Goal: Task Accomplishment & Management: Manage account settings

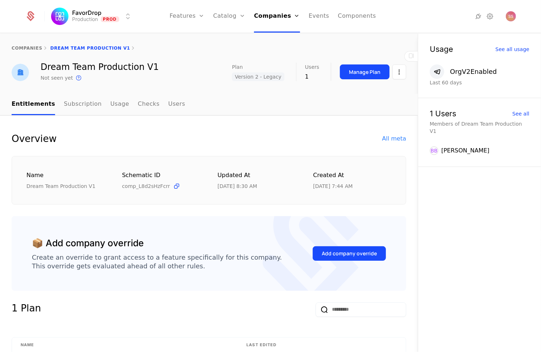
click at [37, 47] on link "companies" at bounding box center [27, 48] width 31 height 5
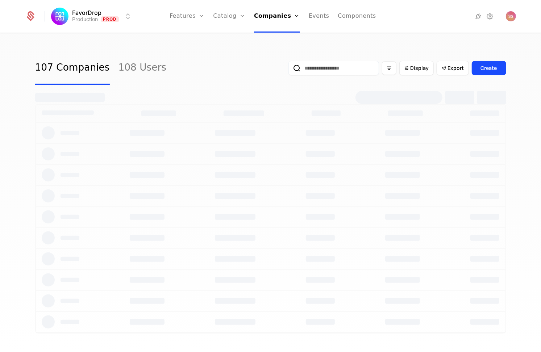
click at [337, 70] on input "email" at bounding box center [333, 68] width 91 height 14
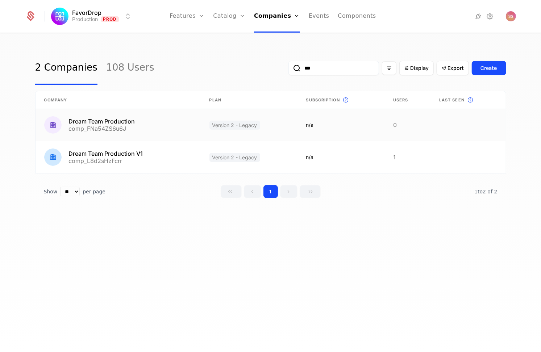
type input "***"
click at [216, 132] on link at bounding box center [249, 125] width 97 height 32
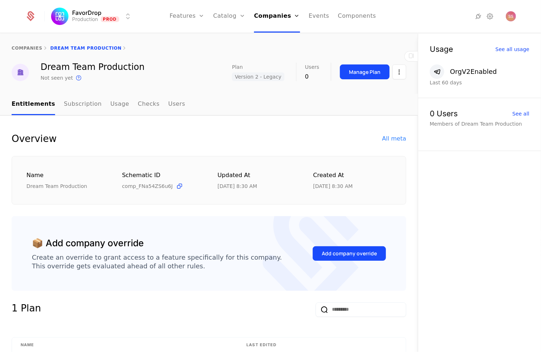
click at [246, 77] on span "Version 2 - Legacy" at bounding box center [258, 76] width 52 height 9
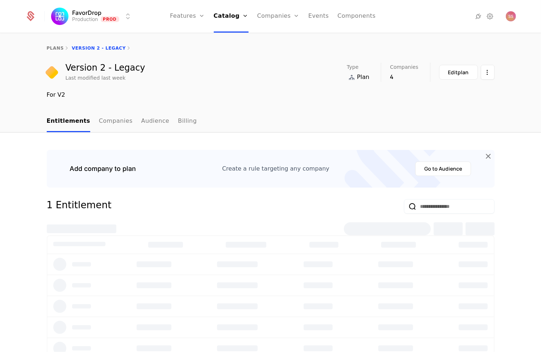
click at [246, 77] on div "Version 2 - Legacy Last modified last week Type Plan Companies 4 Edit plan" at bounding box center [270, 72] width 447 height 19
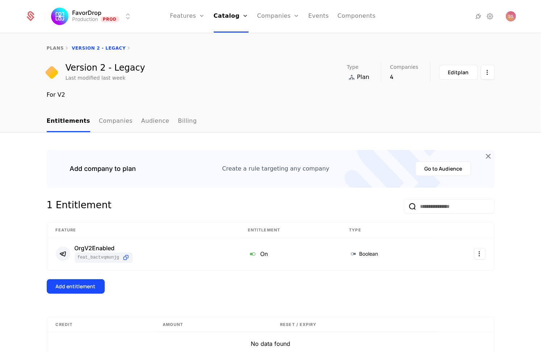
click at [99, 118] on link "Companies" at bounding box center [116, 121] width 34 height 21
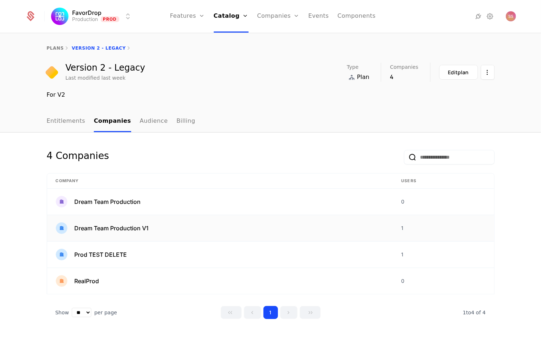
click at [109, 231] on span "Dream Team Production V1" at bounding box center [112, 228] width 74 height 9
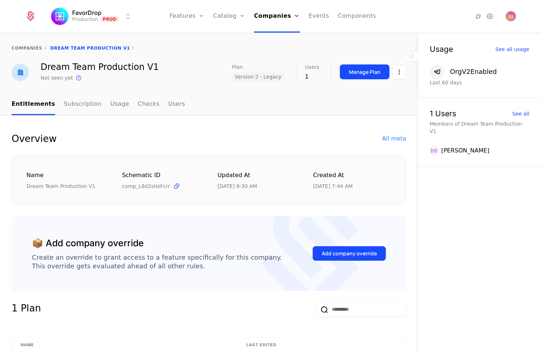
click at [384, 137] on div "All meta" at bounding box center [394, 138] width 24 height 9
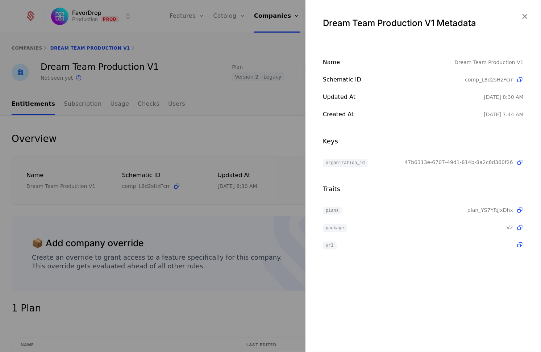
click at [256, 161] on div at bounding box center [270, 176] width 541 height 352
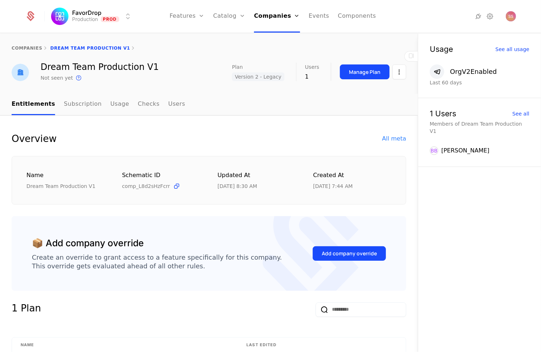
click at [31, 46] on link "companies" at bounding box center [27, 48] width 31 height 5
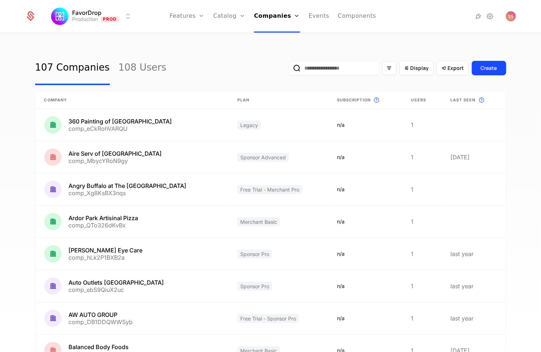
click at [231, 37] on link "Plans" at bounding box center [240, 36] width 37 height 6
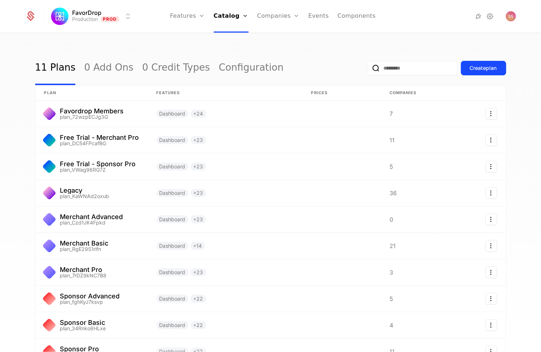
click at [410, 68] on input "email" at bounding box center [412, 68] width 91 height 14
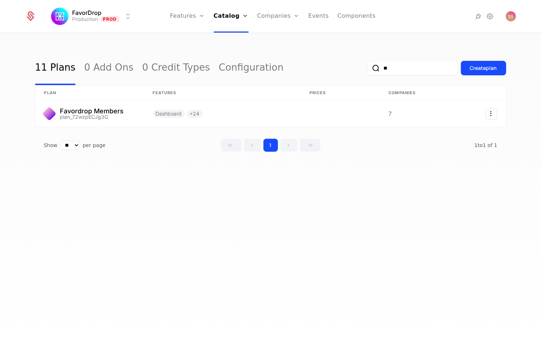
type input "*"
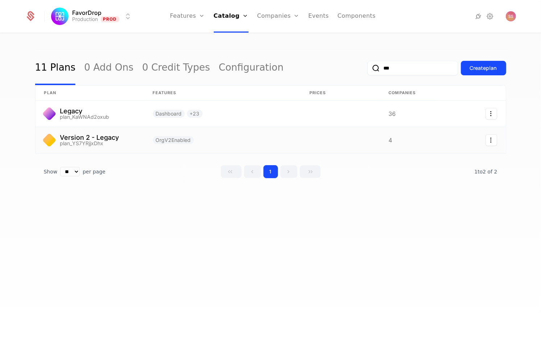
type input "***"
click at [130, 142] on link at bounding box center [89, 140] width 109 height 26
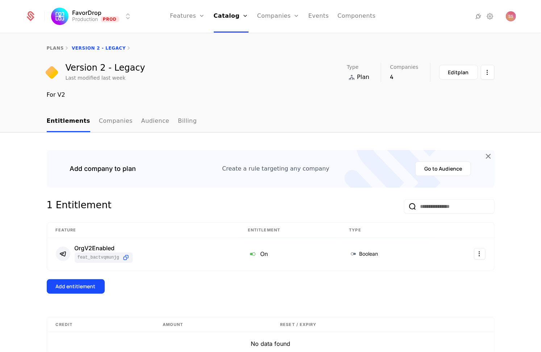
scroll to position [45, 0]
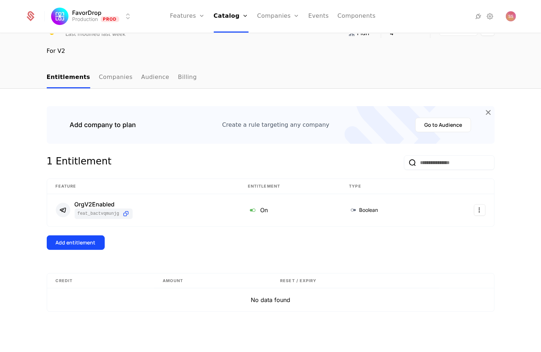
click at [115, 76] on link "Companies" at bounding box center [116, 77] width 34 height 21
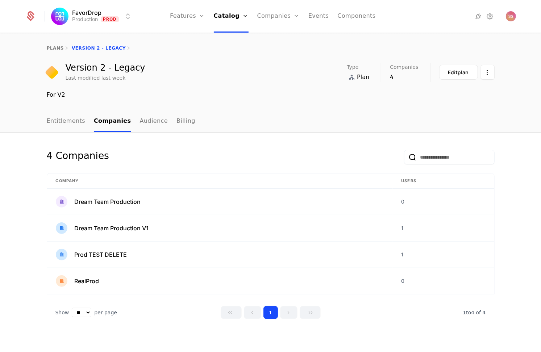
click at [146, 122] on link "Audience" at bounding box center [154, 121] width 28 height 21
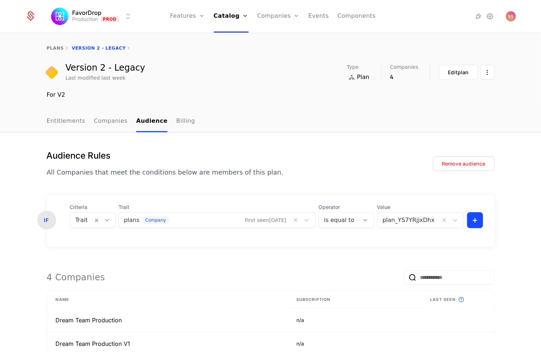
click at [273, 14] on link "Companies" at bounding box center [278, 16] width 42 height 33
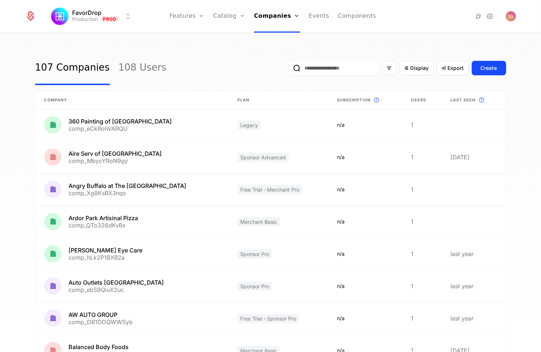
click at [274, 38] on link "Companies" at bounding box center [278, 36] width 33 height 6
click at [308, 66] on input "email" at bounding box center [333, 68] width 91 height 14
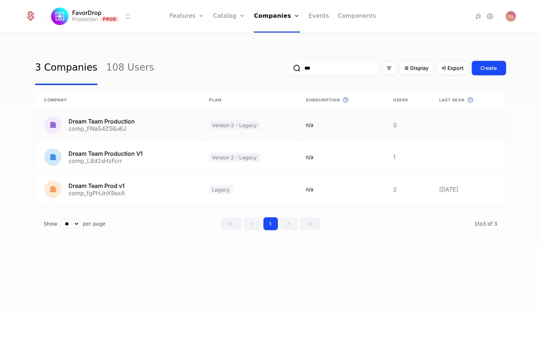
type input "***"
click at [251, 126] on link at bounding box center [249, 125] width 97 height 32
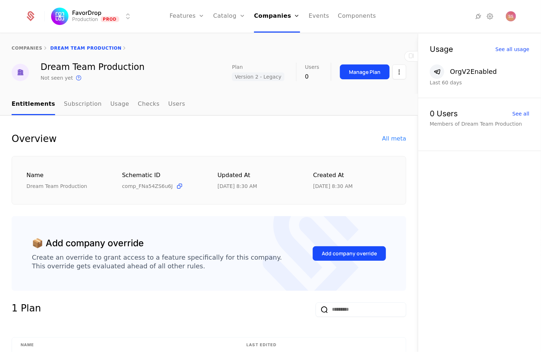
click at [253, 76] on span "Version 2 - Legacy" at bounding box center [258, 76] width 52 height 9
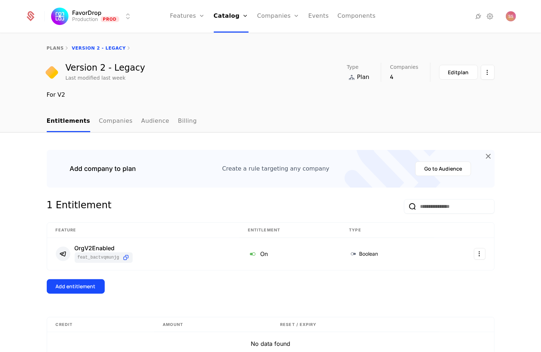
click at [277, 13] on link "Companies" at bounding box center [278, 16] width 42 height 33
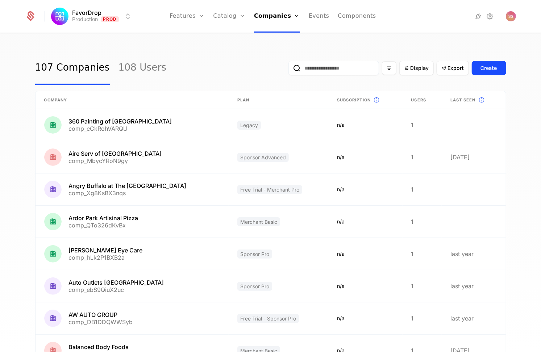
click at [328, 70] on input "email" at bounding box center [333, 68] width 91 height 14
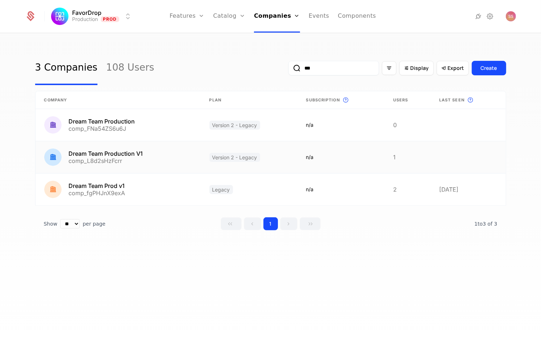
type input "***"
click at [174, 157] on link at bounding box center [117, 157] width 165 height 32
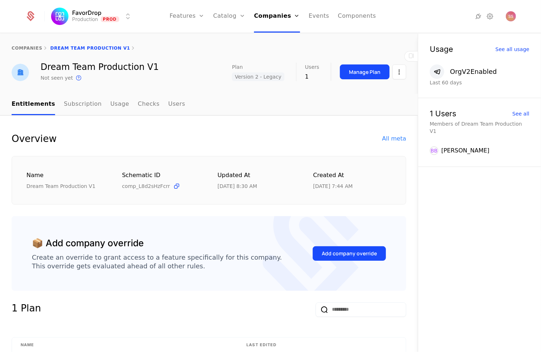
click at [387, 136] on div "All meta" at bounding box center [394, 138] width 24 height 9
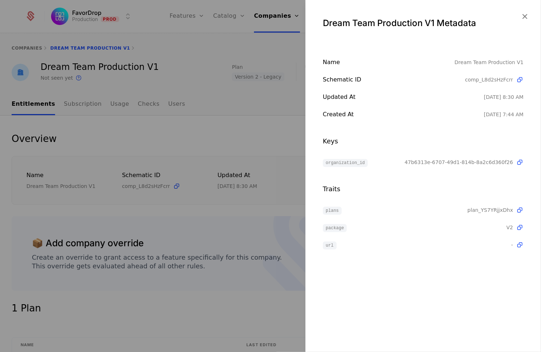
click at [273, 124] on div at bounding box center [270, 176] width 541 height 352
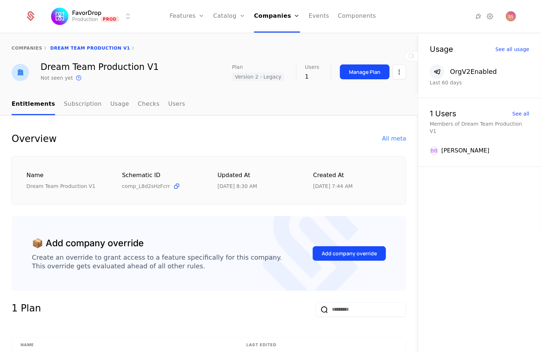
click at [361, 70] on div "Manage Plan" at bounding box center [364, 71] width 31 height 7
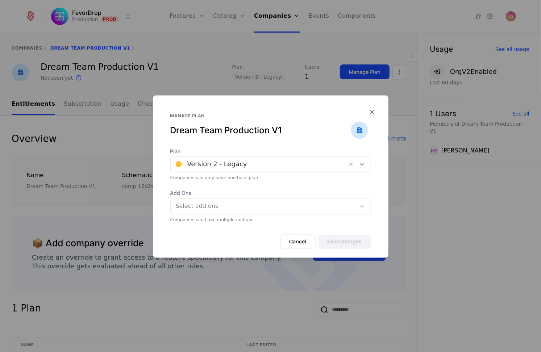
click at [355, 166] on div at bounding box center [361, 164] width 13 height 9
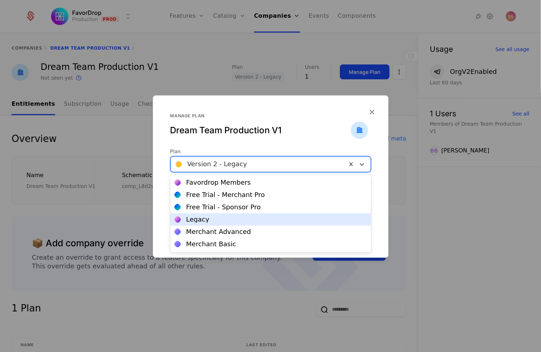
click at [224, 225] on div "Legacy" at bounding box center [270, 219] width 201 height 12
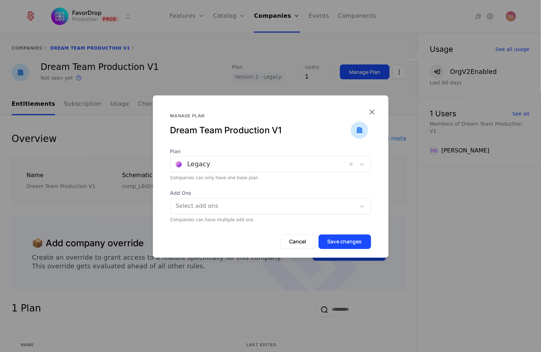
click at [349, 239] on button "Save changes" at bounding box center [344, 242] width 52 height 14
